Goal: Information Seeking & Learning: Learn about a topic

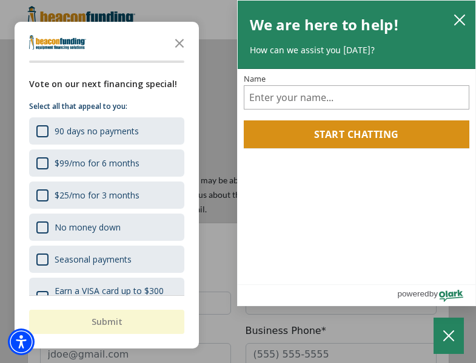
scroll to position [1029, 0]
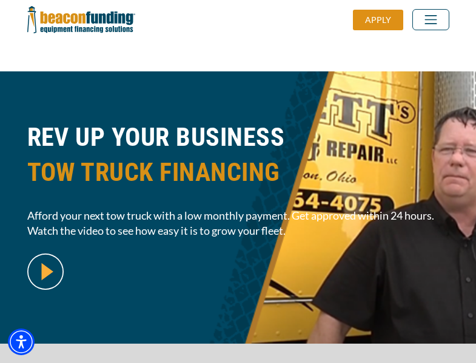
scroll to position [283, 0]
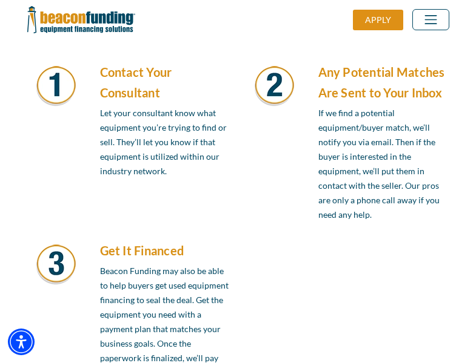
scroll to position [1029, 0]
